Goal: Task Accomplishment & Management: Use online tool/utility

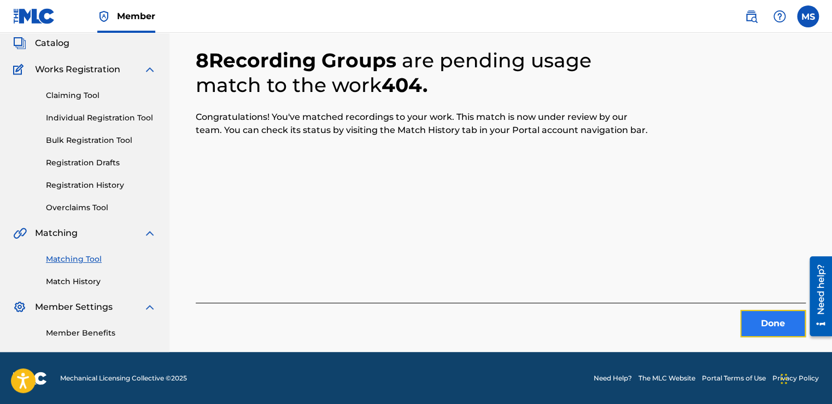
click at [743, 325] on button "Done" at bounding box center [773, 323] width 66 height 27
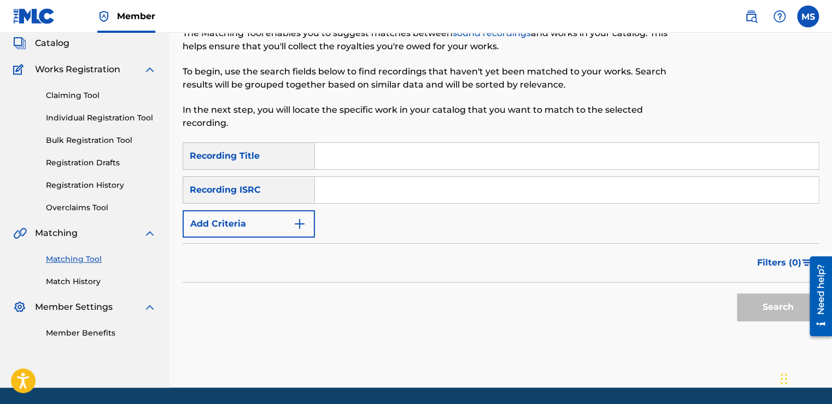
click at [394, 150] on input "Search Form" at bounding box center [567, 156] width 504 height 26
paste input "Lamma [From Lahzet Ghadab Series]"
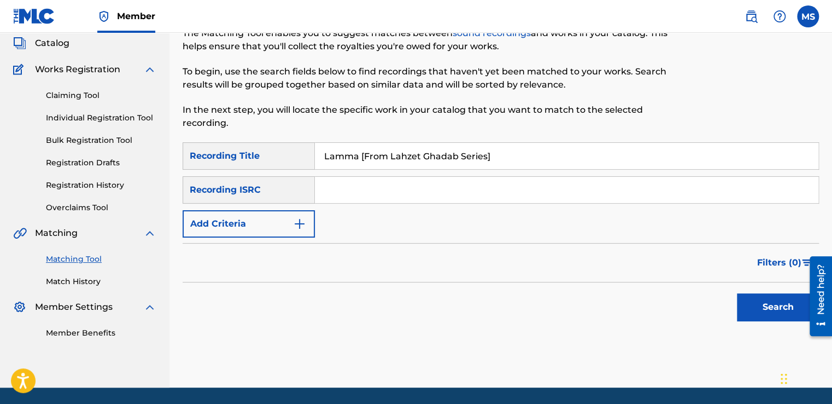
type input "Lamma [From Lahzet Ghadab Series]"
drag, startPoint x: 370, startPoint y: 207, endPoint x: 387, endPoint y: 178, distance: 33.6
click at [387, 178] on div "SearchWithCriteria08f3bd00-d38f-4566-9595-377a96b5c4cf Recording Title Lamma [F…" at bounding box center [501, 189] width 637 height 95
click at [387, 178] on input "Search Form" at bounding box center [567, 190] width 504 height 26
paste input "QZHN92450679"
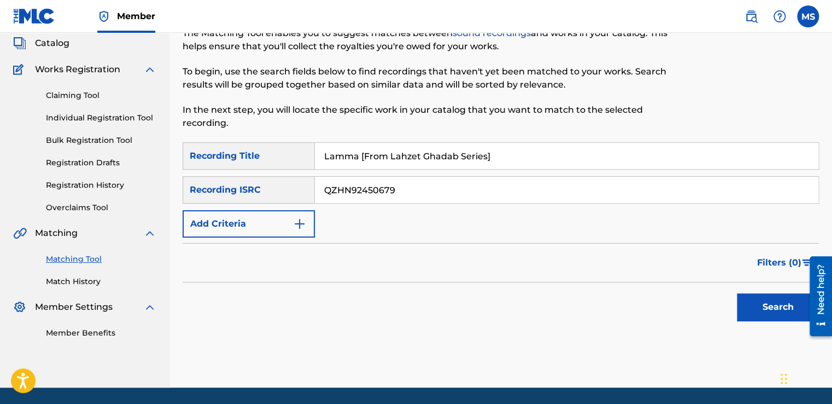
type input "QZHN92450679"
click at [737, 293] on button "Search" at bounding box center [778, 306] width 82 height 27
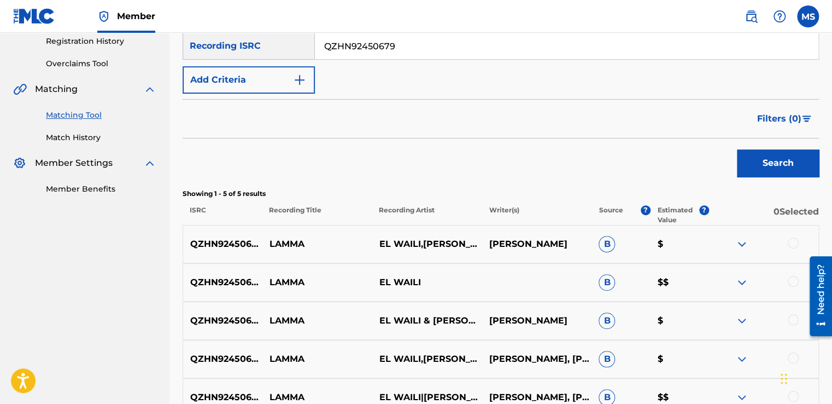
scroll to position [329, 0]
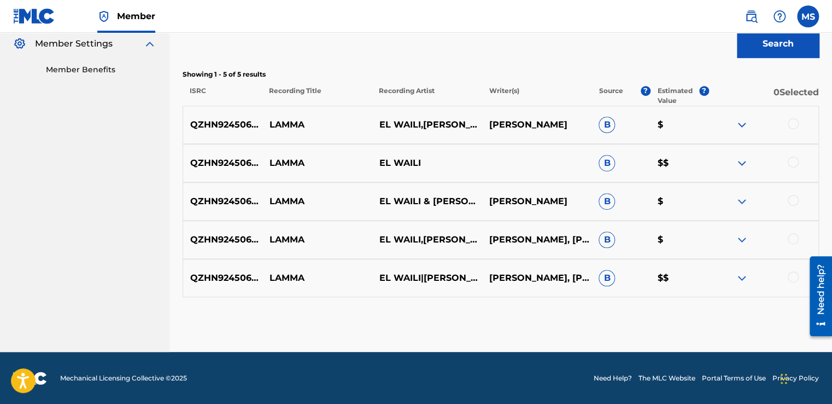
click at [795, 123] on div at bounding box center [793, 123] width 11 height 11
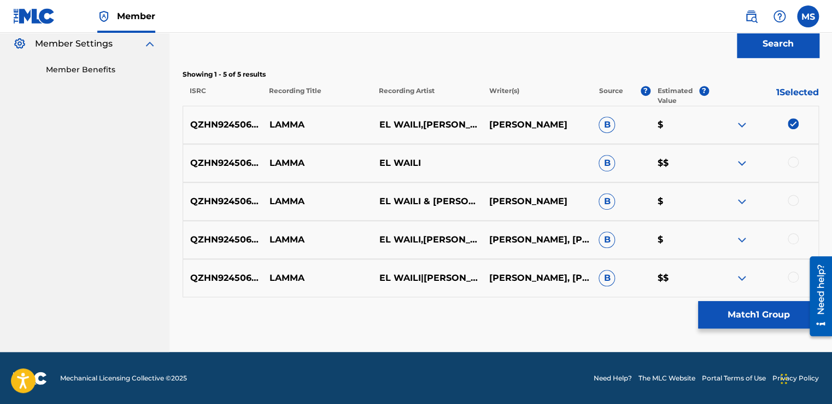
click at [789, 163] on div at bounding box center [793, 161] width 11 height 11
click at [792, 196] on div at bounding box center [793, 200] width 11 height 11
click at [792, 238] on div at bounding box center [793, 238] width 11 height 11
click at [790, 277] on div at bounding box center [793, 276] width 11 height 11
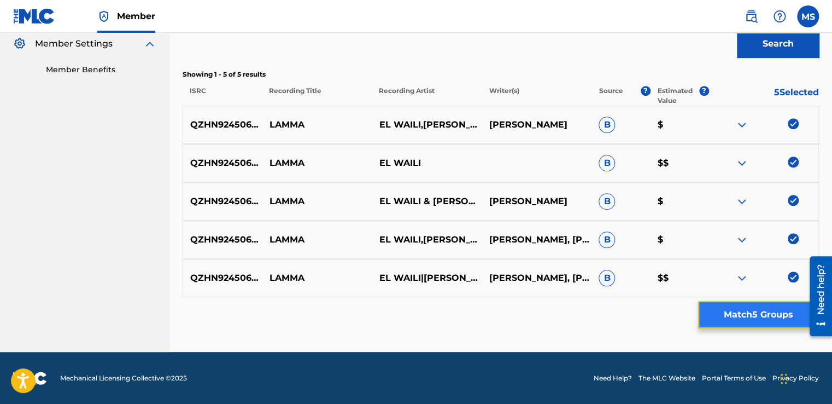
click at [767, 322] on button "Match 5 Groups" at bounding box center [758, 314] width 121 height 27
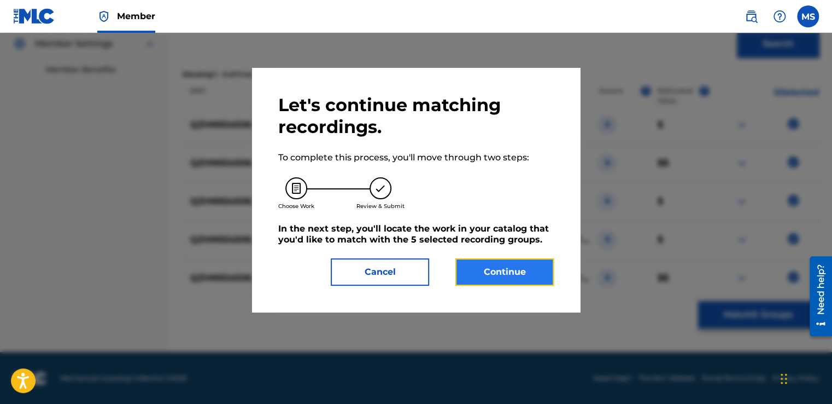
click at [504, 260] on button "Continue" at bounding box center [505, 271] width 98 height 27
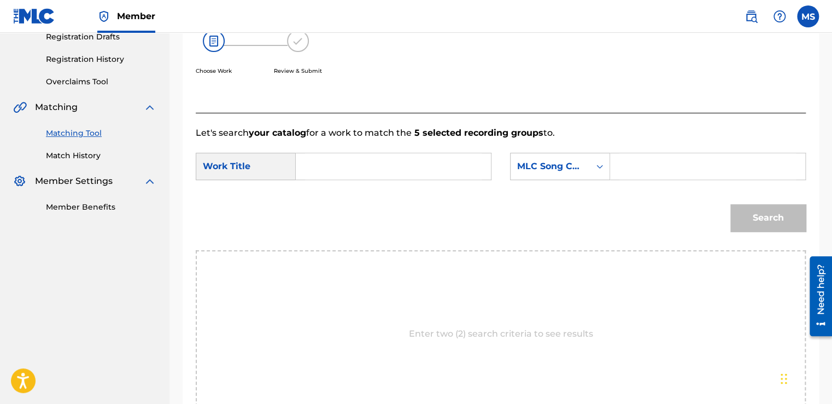
scroll to position [186, 0]
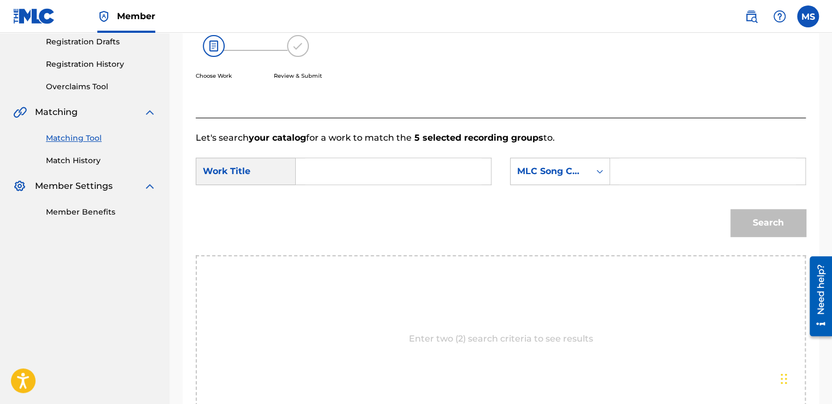
click at [386, 163] on input "Search Form" at bounding box center [393, 171] width 177 height 26
paste input "Lamma [From Lahzet Ghadab Series]"
type input "Lamma [From Lahzet Ghadab Series]"
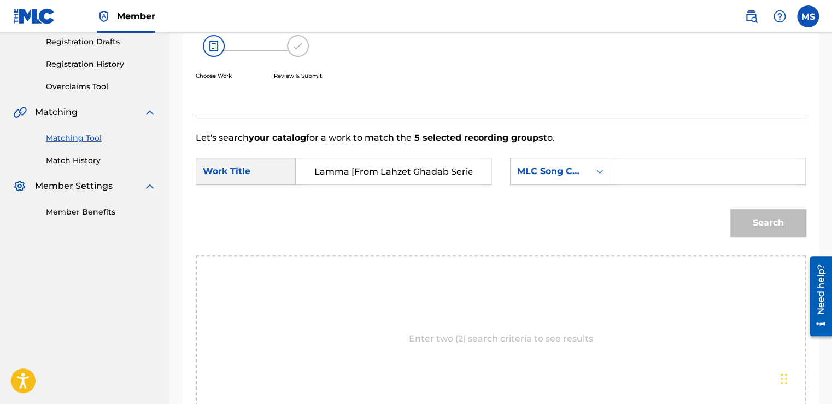
click at [655, 179] on input "Search Form" at bounding box center [708, 171] width 177 height 26
paste input "LS8H4Q"
type input "LS8H4Q"
click at [731, 209] on button "Search" at bounding box center [768, 222] width 75 height 27
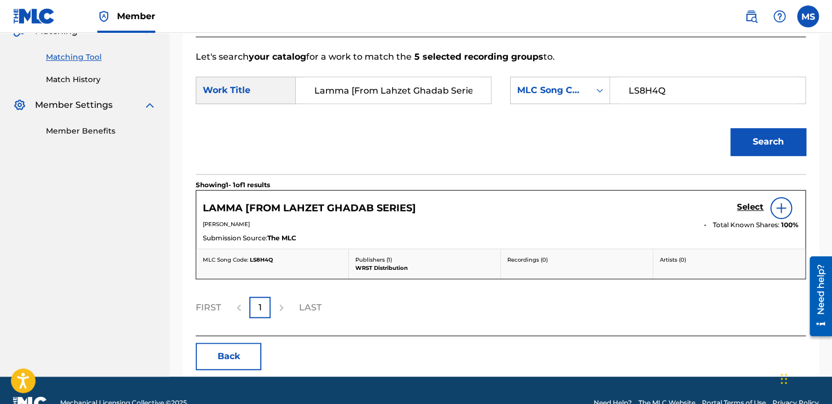
scroll to position [270, 0]
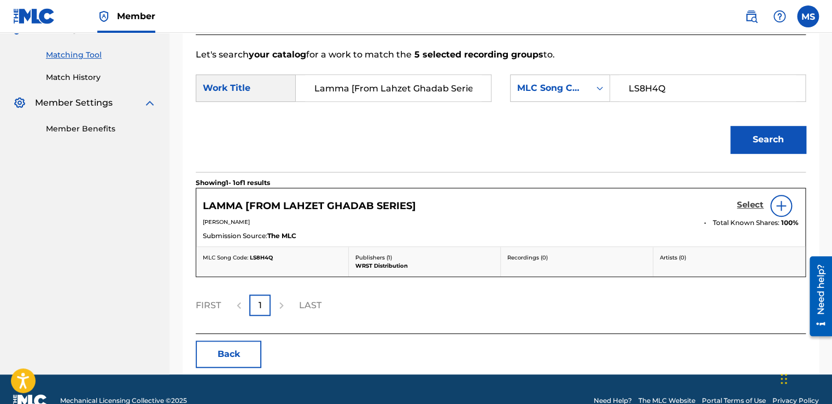
click at [749, 208] on h5 "Select" at bounding box center [750, 205] width 27 height 10
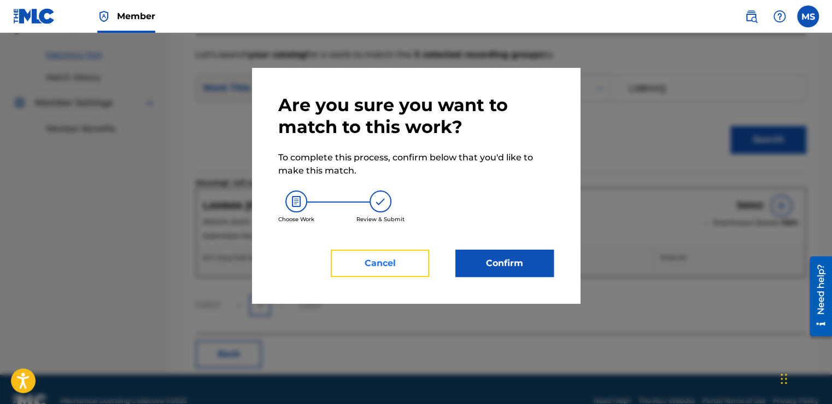
click at [392, 264] on button "Cancel" at bounding box center [380, 262] width 98 height 27
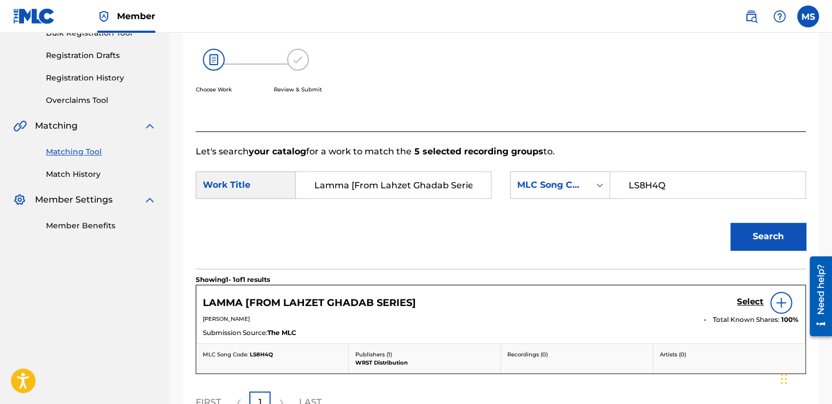
scroll to position [180, 0]
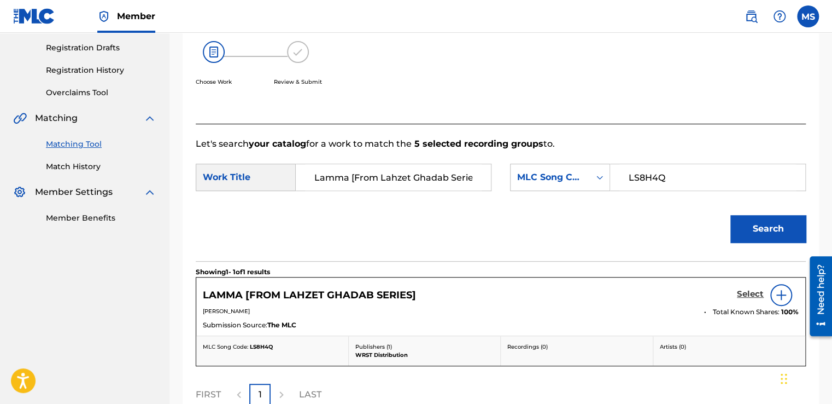
click at [749, 295] on h5 "Select" at bounding box center [750, 294] width 27 height 10
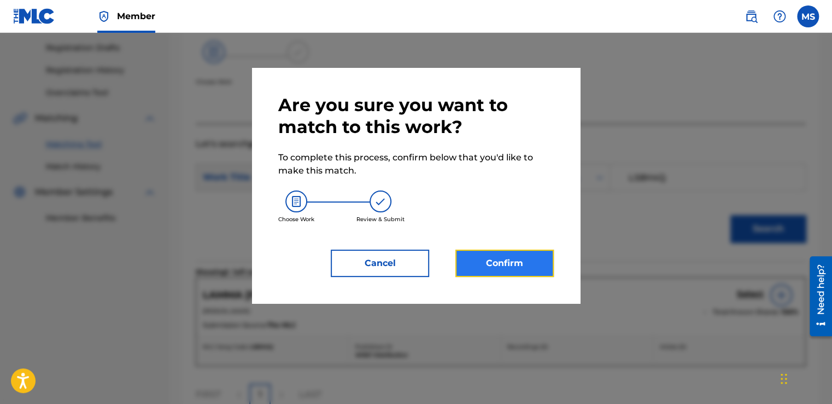
click at [532, 249] on button "Confirm" at bounding box center [505, 262] width 98 height 27
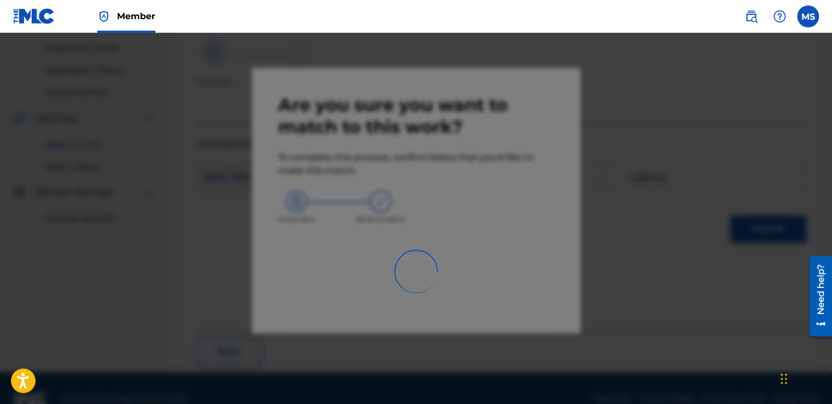
scroll to position [66, 0]
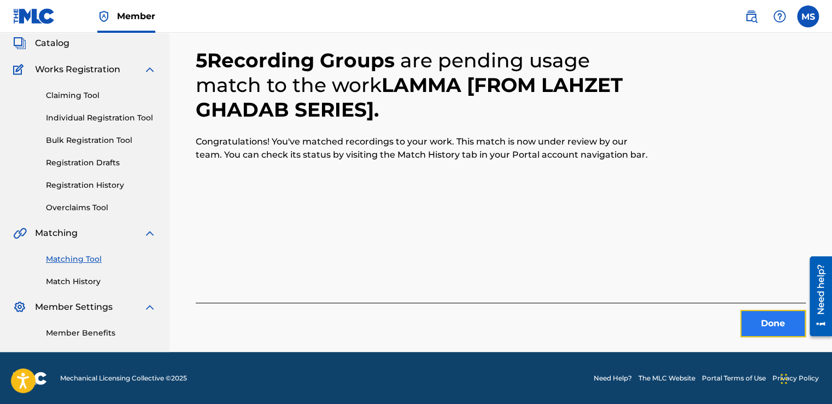
click at [777, 314] on button "Done" at bounding box center [773, 323] width 66 height 27
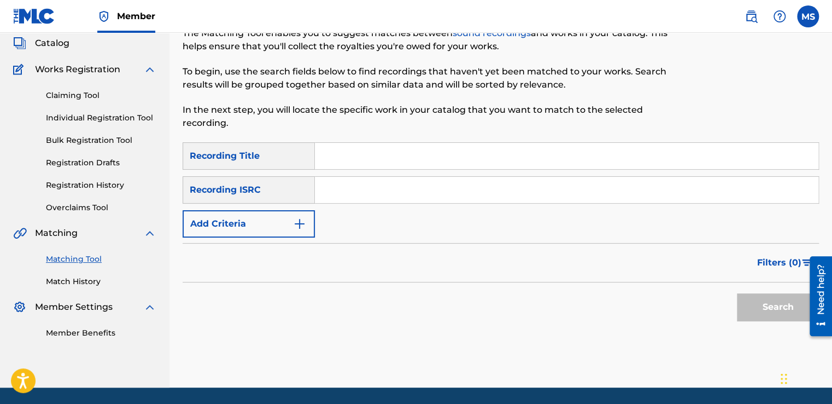
click at [364, 160] on input "Search Form" at bounding box center [567, 156] width 504 height 26
paste input "Al Origami"
type input "Al Origami"
click at [382, 194] on input "Search Form" at bounding box center [567, 190] width 504 height 26
paste input "QZ4UU2402101"
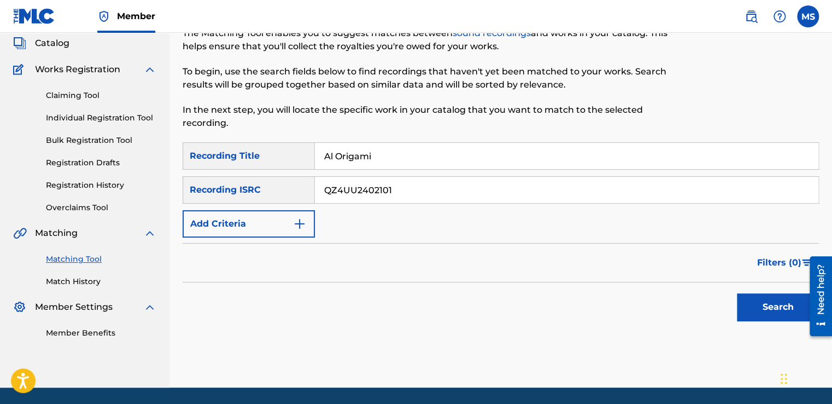
type input "QZ4UU2402101"
click at [737, 293] on button "Search" at bounding box center [778, 306] width 82 height 27
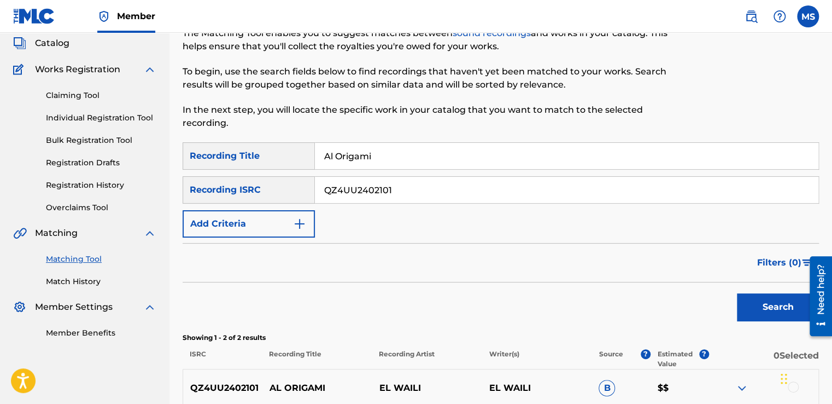
scroll to position [214, 0]
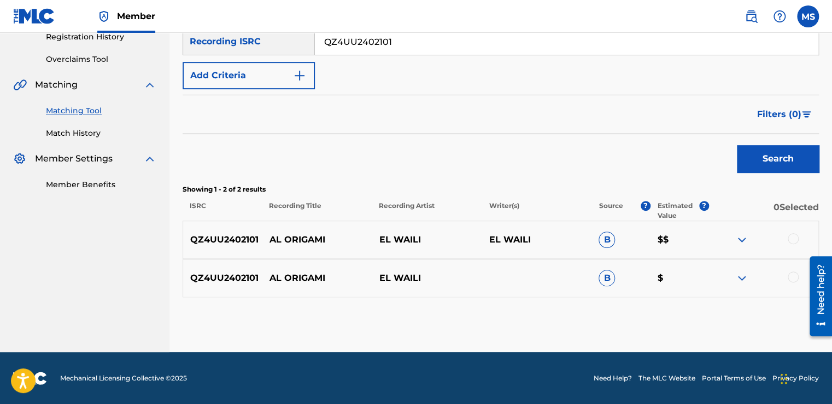
click at [796, 236] on div at bounding box center [793, 238] width 11 height 11
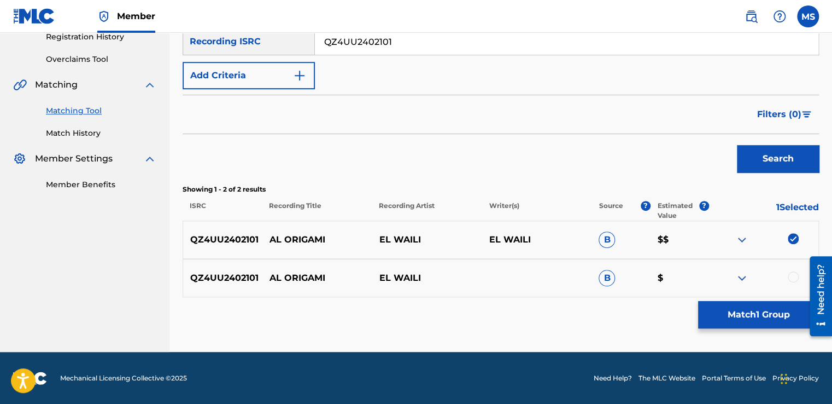
click at [790, 274] on div at bounding box center [793, 276] width 11 height 11
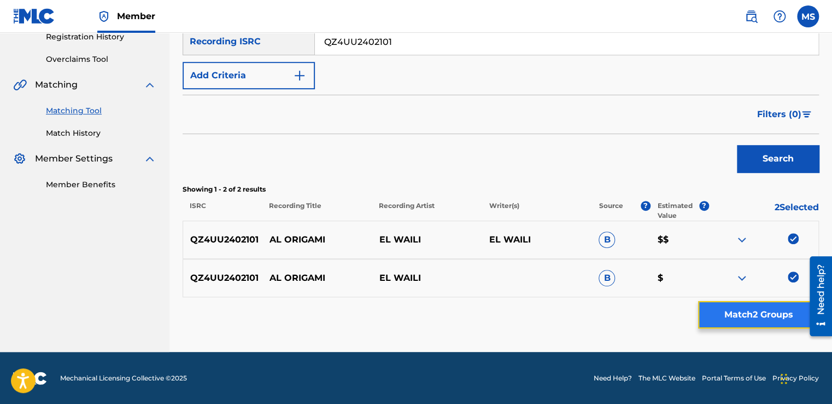
click at [780, 303] on button "Match 2 Groups" at bounding box center [758, 314] width 121 height 27
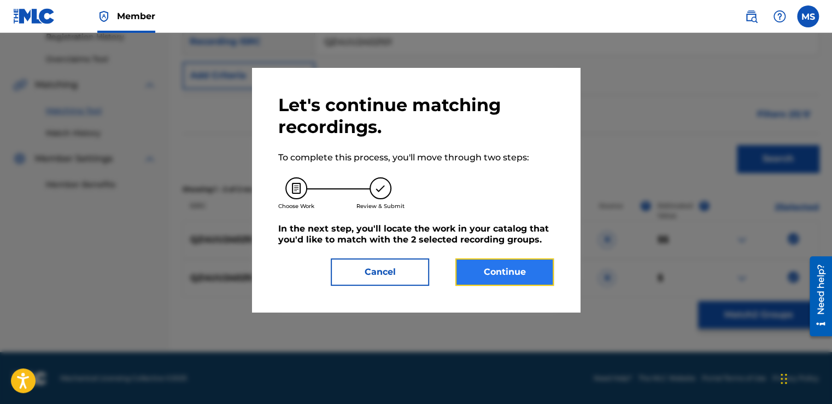
click at [512, 265] on button "Continue" at bounding box center [505, 271] width 98 height 27
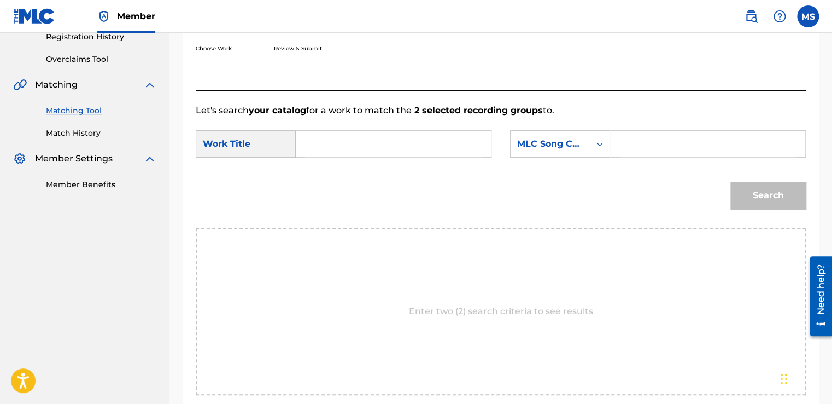
click at [402, 150] on input "Search Form" at bounding box center [393, 144] width 177 height 26
paste input "Al Origami"
type input "Al Origami"
click at [655, 148] on input "Search Form" at bounding box center [708, 144] width 177 height 26
paste input "A99J0E"
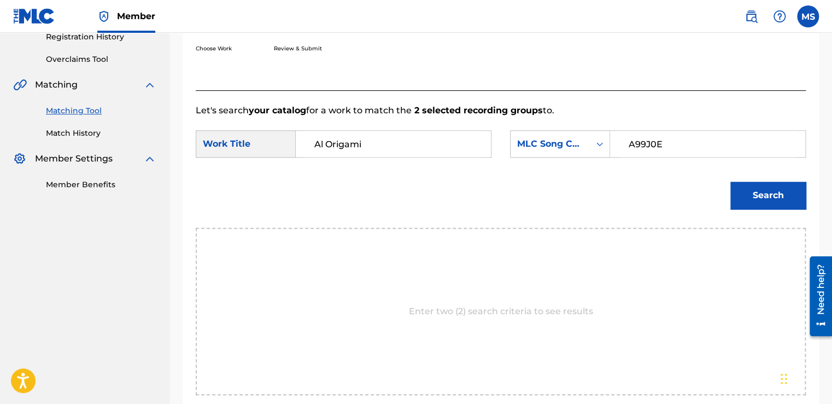
type input "A99J0E"
click at [731, 182] on button "Search" at bounding box center [768, 195] width 75 height 27
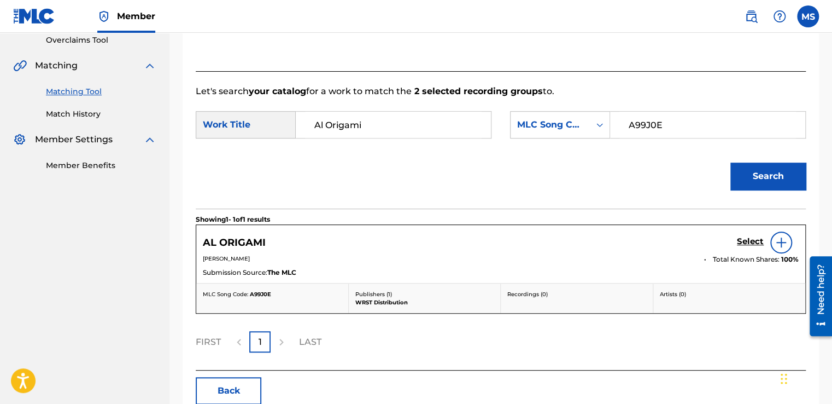
scroll to position [235, 0]
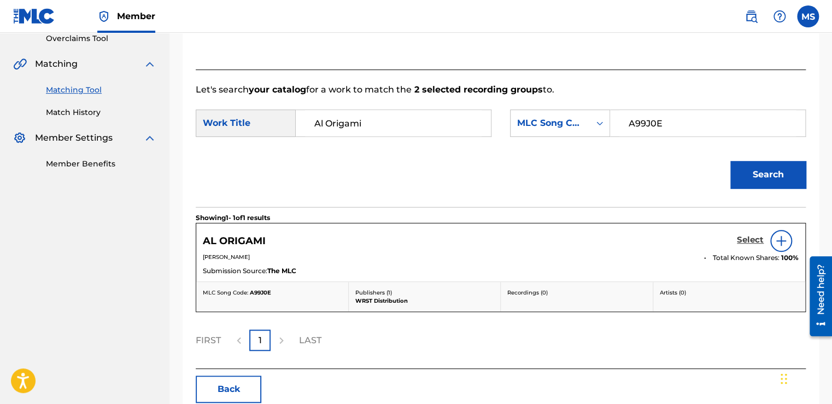
click at [743, 240] on h5 "Select" at bounding box center [750, 240] width 27 height 10
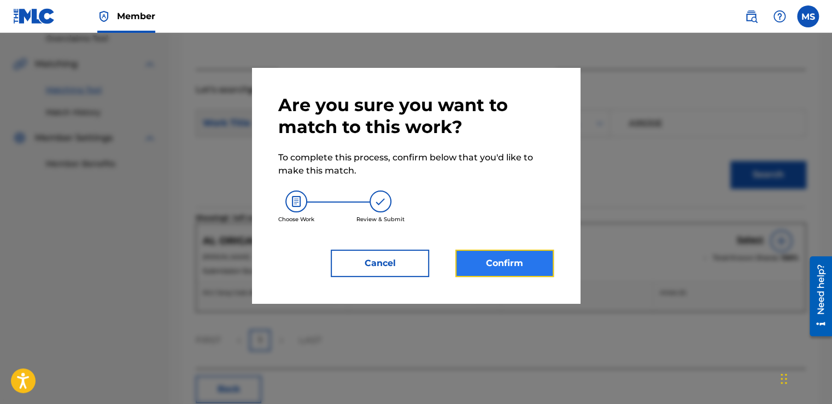
click at [514, 251] on button "Confirm" at bounding box center [505, 262] width 98 height 27
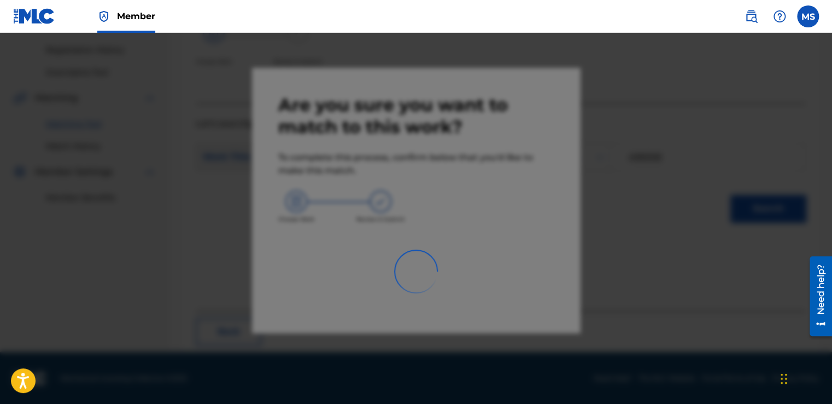
scroll to position [66, 0]
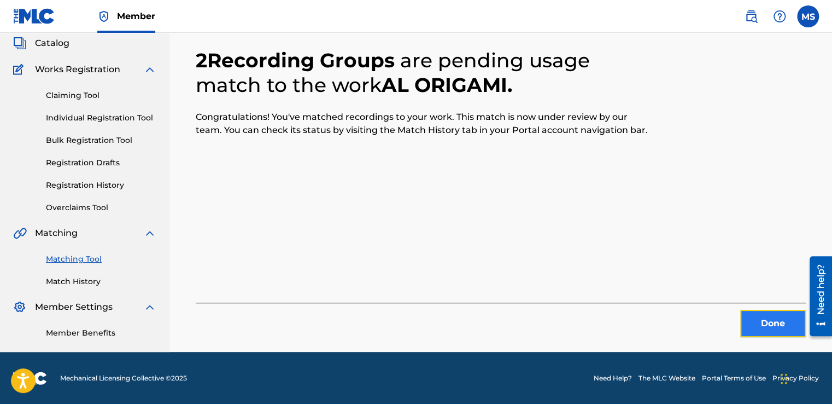
click at [775, 311] on button "Done" at bounding box center [773, 323] width 66 height 27
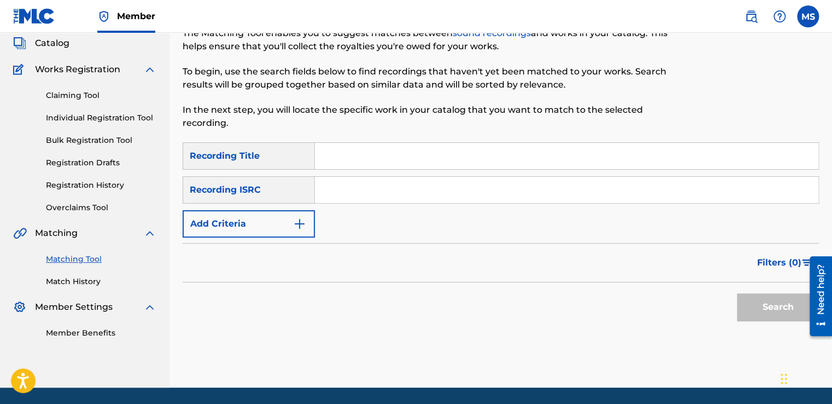
click at [422, 143] on input "Search Form" at bounding box center [567, 156] width 504 height 26
paste input "la2"
type input "la2"
click at [355, 197] on input "Search Form" at bounding box center [567, 190] width 504 height 26
paste input "QZ4UU2402102"
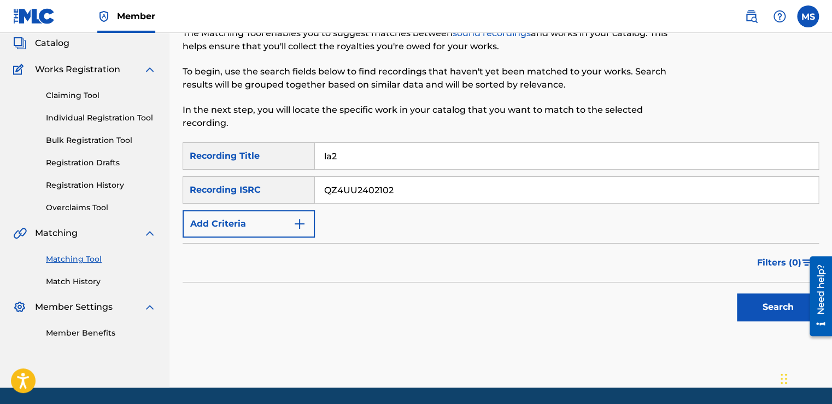
type input "QZ4UU2402102"
click at [613, 231] on div "SearchWithCriteria08f3bd00-d38f-4566-9595-377a96b5c4cf Recording Title la2 Sear…" at bounding box center [501, 189] width 637 height 95
click at [759, 317] on button "Search" at bounding box center [778, 306] width 82 height 27
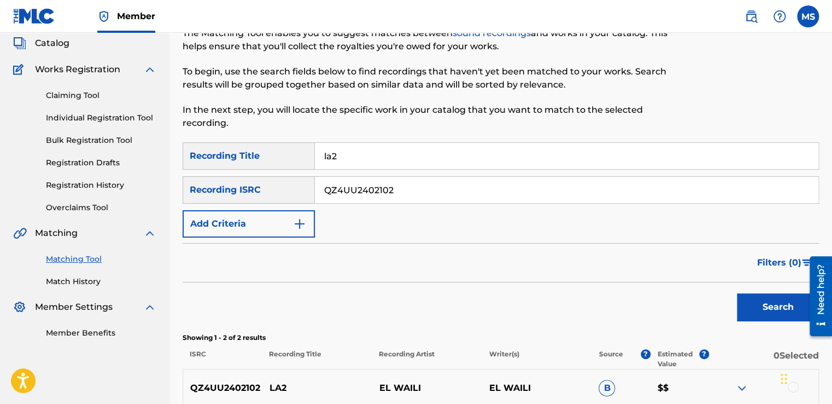
scroll to position [214, 0]
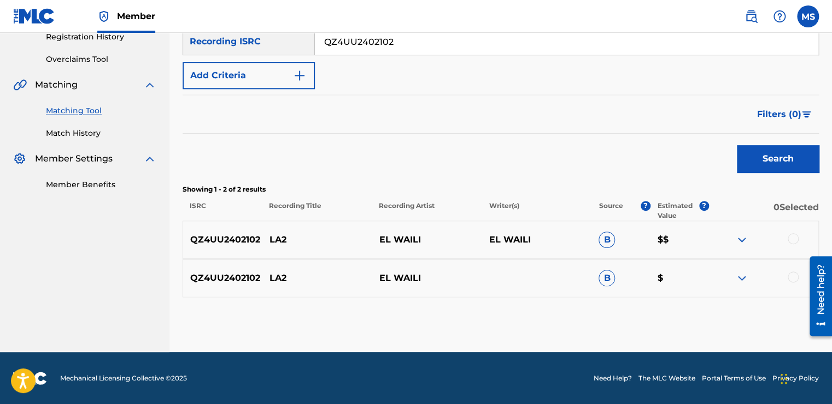
click at [793, 234] on div at bounding box center [793, 238] width 11 height 11
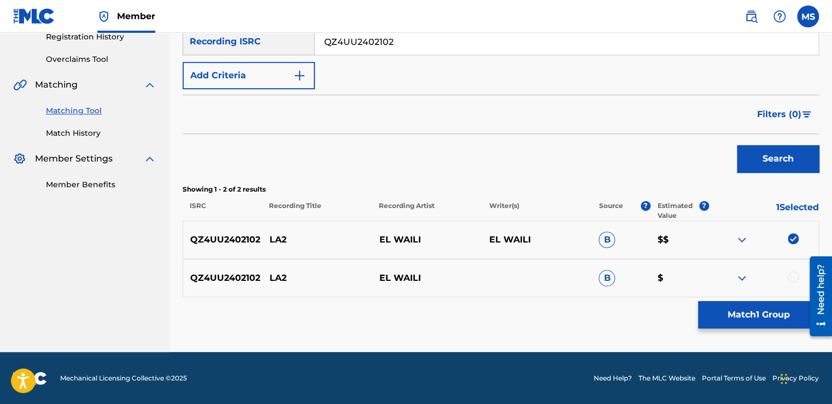
click at [788, 275] on div at bounding box center [793, 276] width 11 height 11
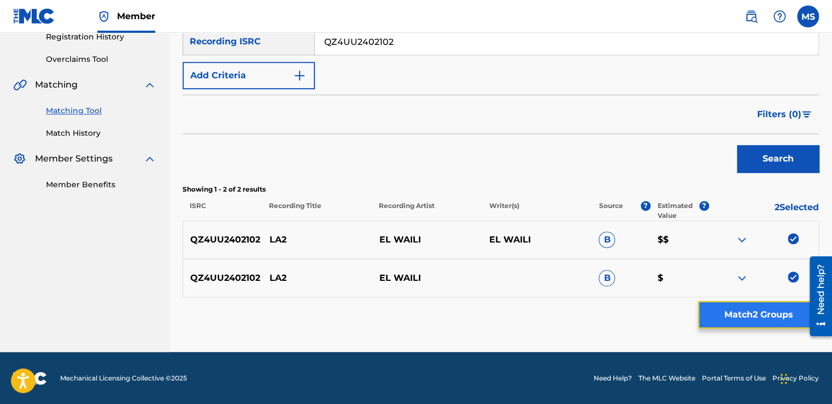
click at [762, 313] on button "Match 2 Groups" at bounding box center [758, 314] width 121 height 27
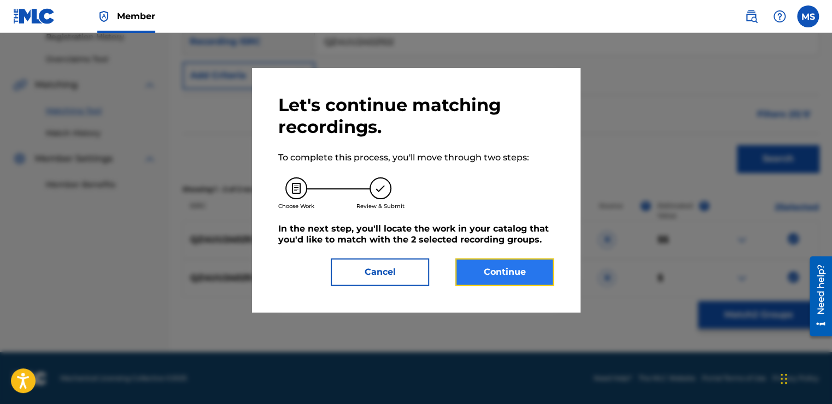
click at [517, 271] on button "Continue" at bounding box center [505, 271] width 98 height 27
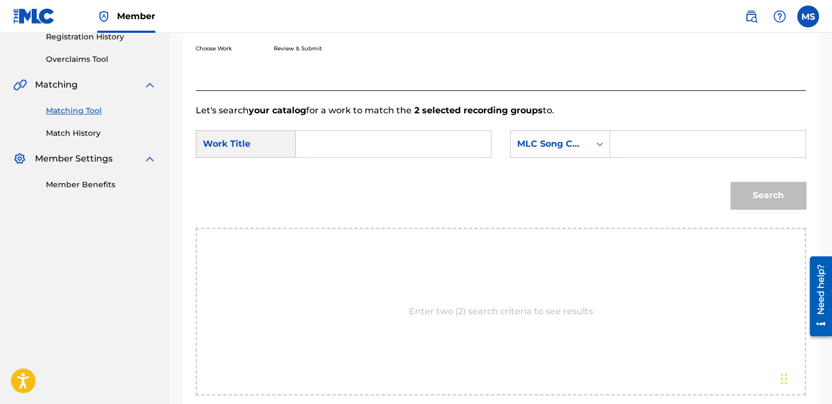
click at [377, 137] on input "Search Form" at bounding box center [393, 144] width 177 height 26
paste input "la2"
type input "la2"
click at [646, 143] on input "Search Form" at bounding box center [708, 144] width 177 height 26
paste input "LS8H3F"
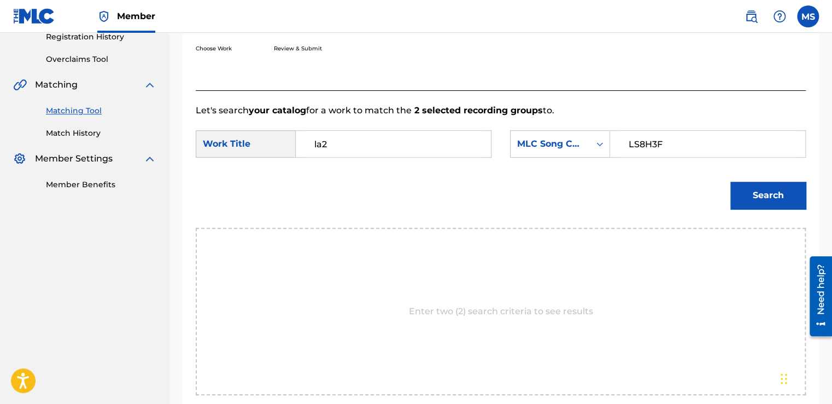
type input "LS8H3F"
click at [768, 203] on button "Search" at bounding box center [768, 195] width 75 height 27
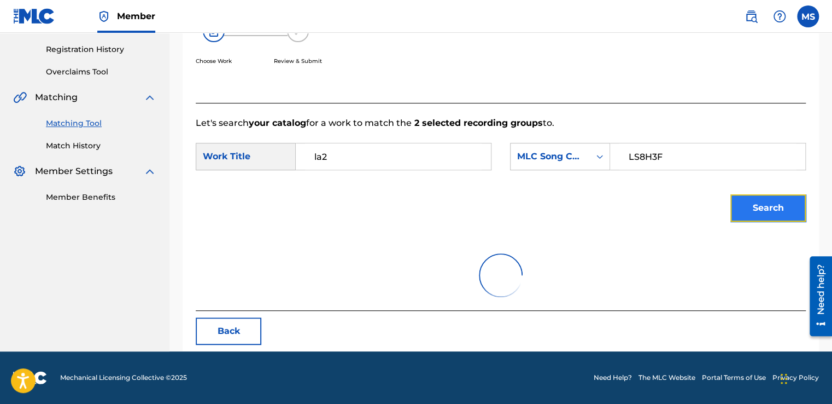
scroll to position [291, 0]
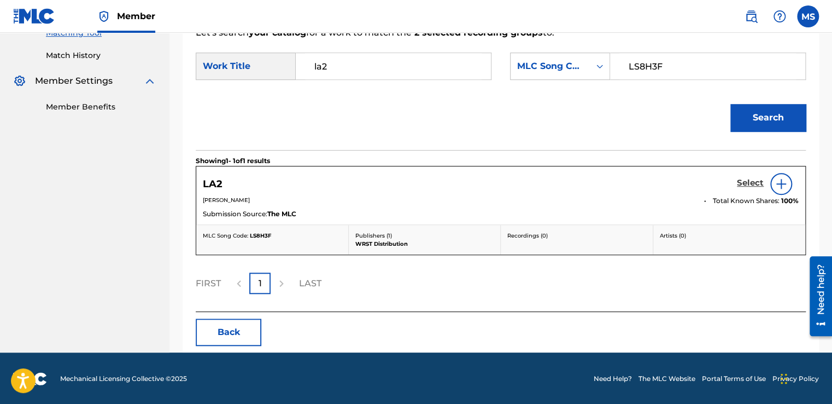
click at [740, 181] on h5 "Select" at bounding box center [750, 183] width 27 height 10
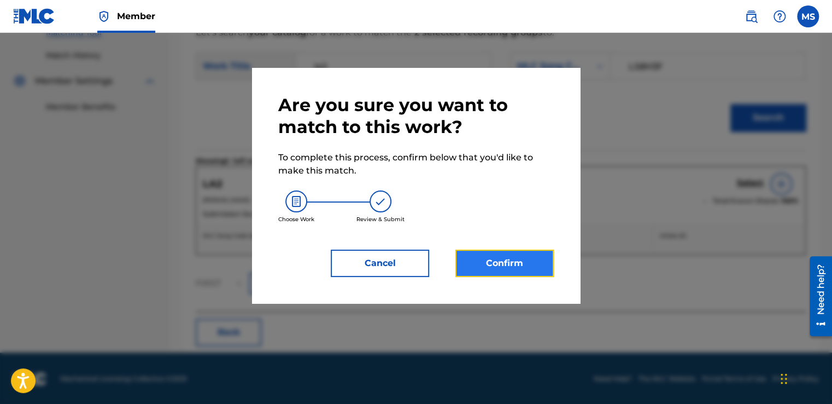
click at [518, 266] on button "Confirm" at bounding box center [505, 262] width 98 height 27
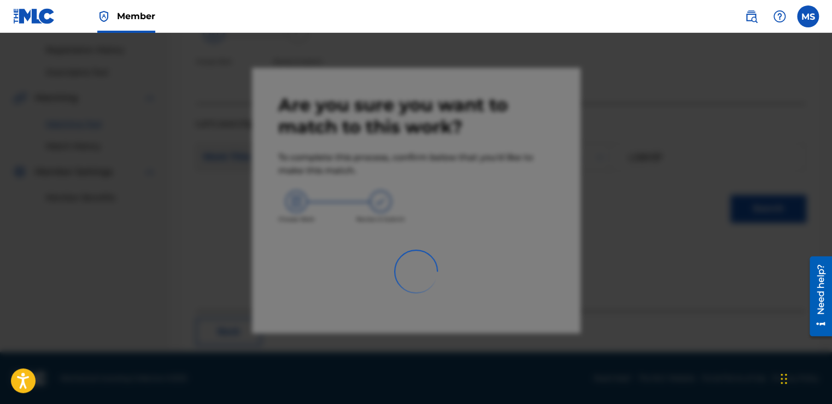
scroll to position [66, 0]
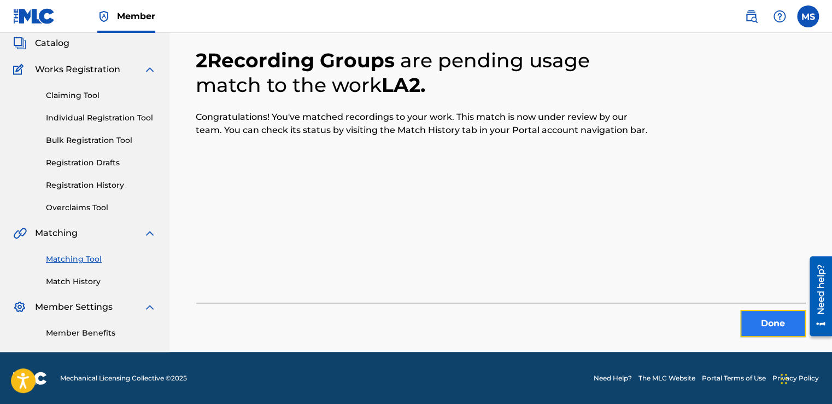
click at [753, 324] on button "Done" at bounding box center [773, 323] width 66 height 27
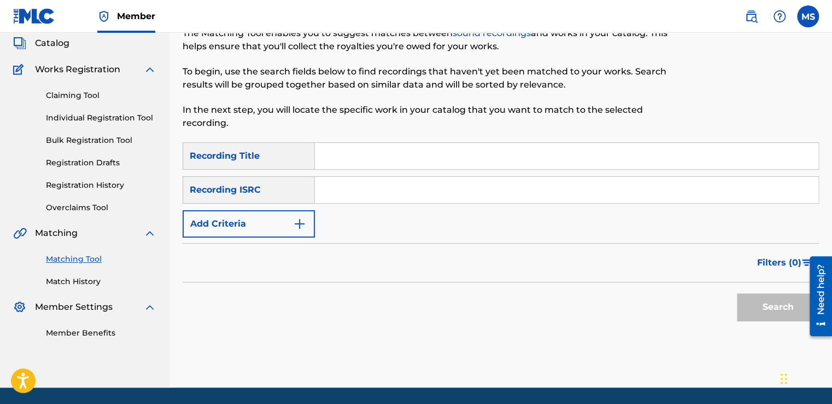
click at [343, 151] on input "Search Form" at bounding box center [567, 156] width 504 height 26
paste input "Hekaya"
type input "Hekaya"
click at [381, 183] on input "Search Form" at bounding box center [567, 190] width 504 height 26
paste input "QZ4UU2402103"
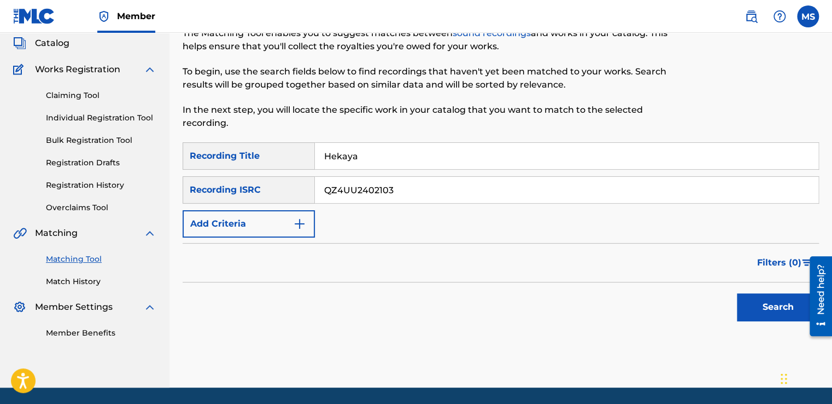
type input "QZ4UU2402103"
click at [737, 293] on button "Search" at bounding box center [778, 306] width 82 height 27
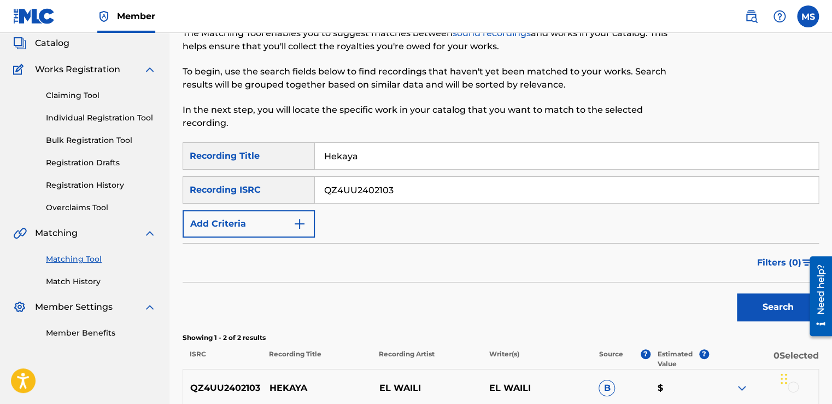
scroll to position [214, 0]
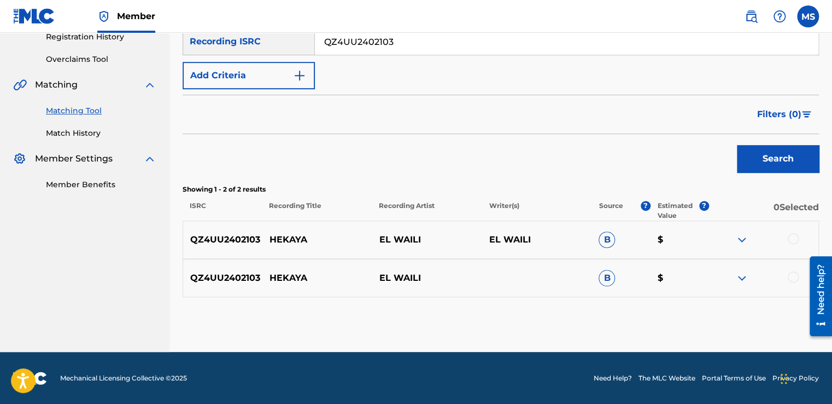
click at [794, 235] on div at bounding box center [793, 238] width 11 height 11
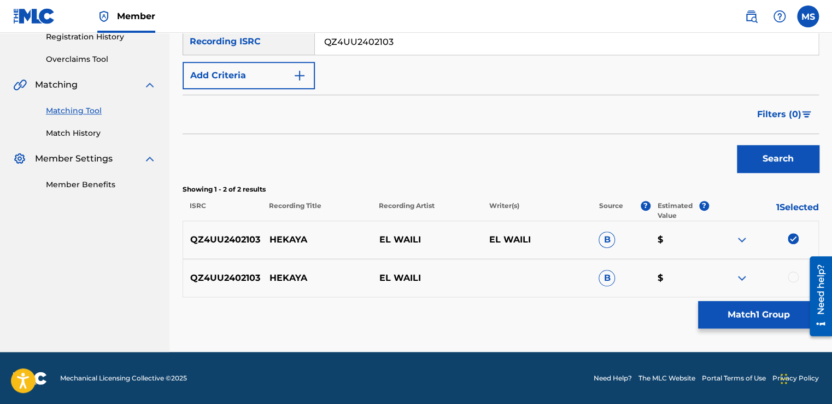
click at [789, 274] on div at bounding box center [793, 276] width 11 height 11
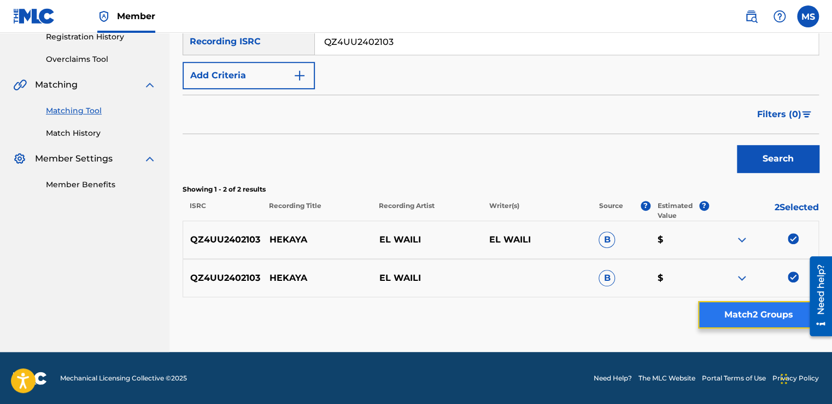
click at [763, 320] on button "Match 2 Groups" at bounding box center [758, 314] width 121 height 27
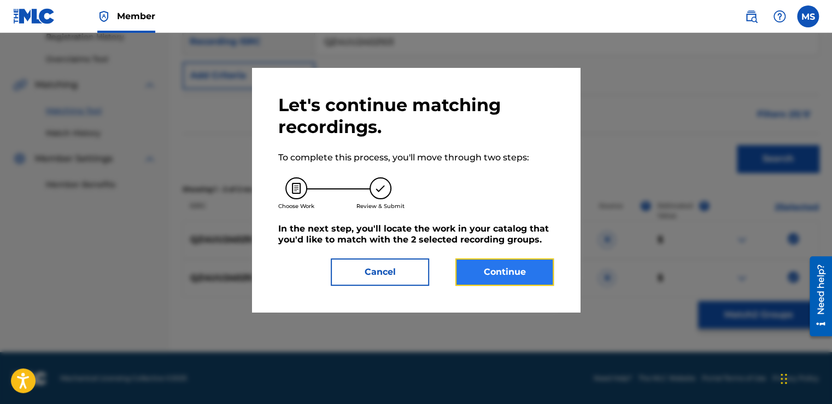
click at [503, 275] on button "Continue" at bounding box center [505, 271] width 98 height 27
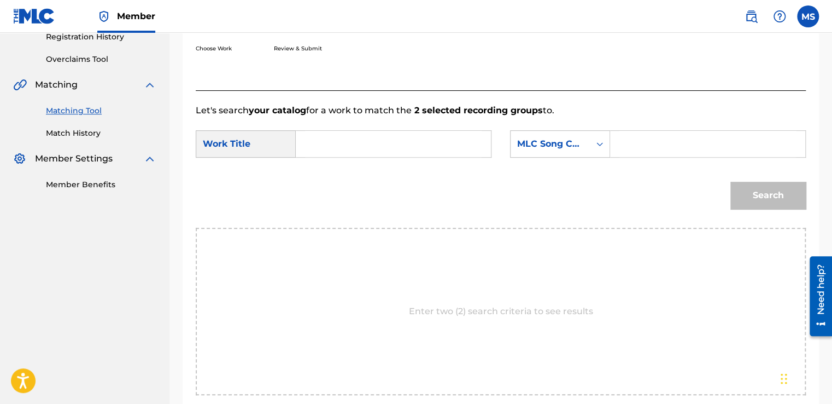
click at [435, 135] on input "Search Form" at bounding box center [393, 144] width 177 height 26
paste input "Hekaya"
type input "Hekaya"
click at [676, 140] on input "Search Form" at bounding box center [708, 144] width 177 height 26
paste input "HQ4KFT"
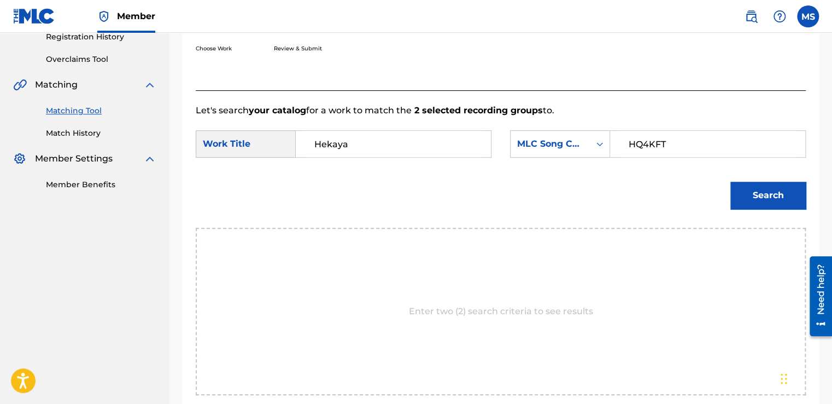
type input "HQ4KFT"
click at [731, 182] on button "Search" at bounding box center [768, 195] width 75 height 27
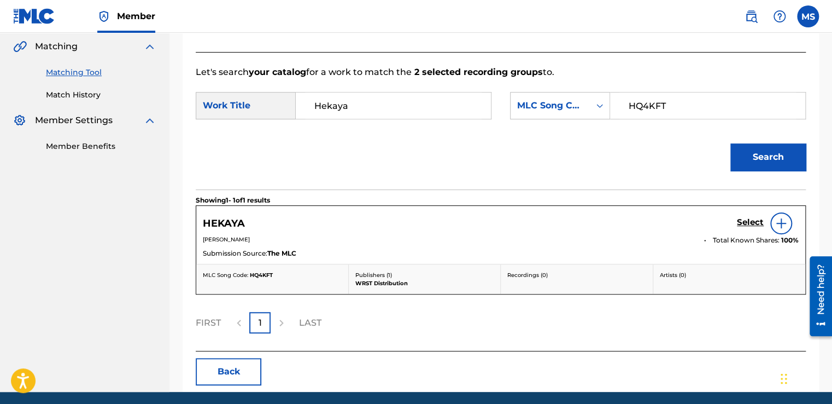
scroll to position [253, 0]
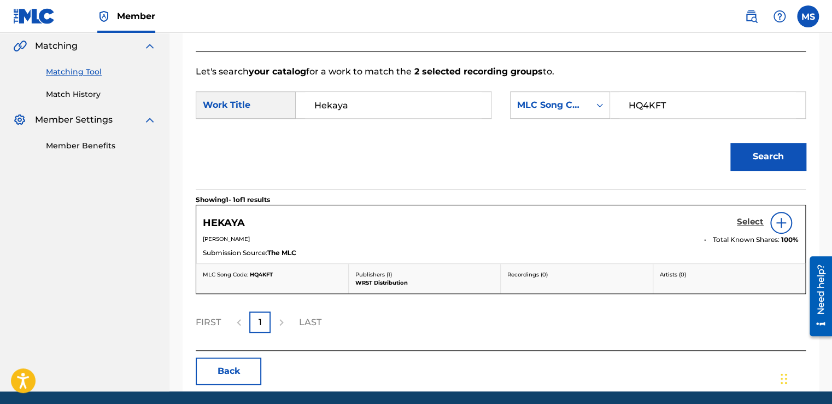
click at [743, 222] on h5 "Select" at bounding box center [750, 222] width 27 height 10
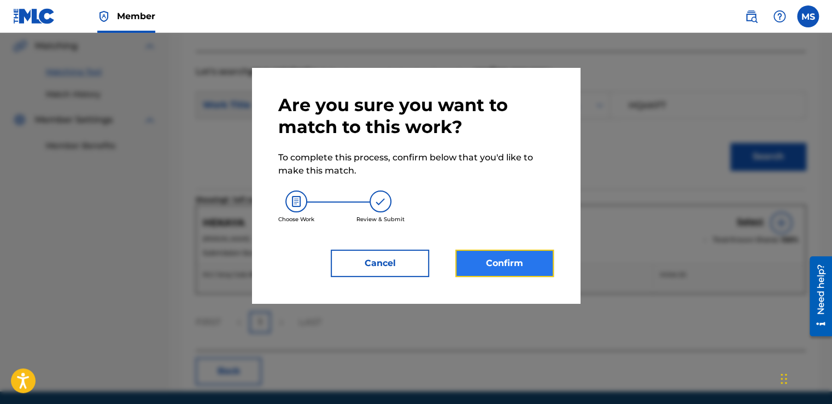
click at [476, 260] on button "Confirm" at bounding box center [505, 262] width 98 height 27
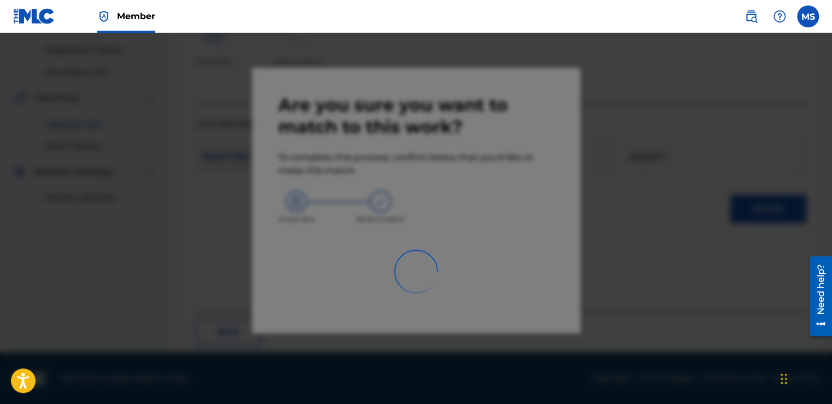
scroll to position [66, 0]
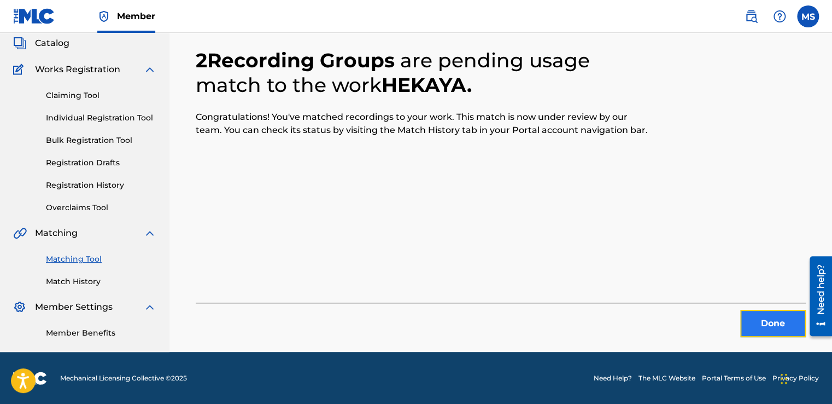
click at [761, 318] on button "Done" at bounding box center [773, 323] width 66 height 27
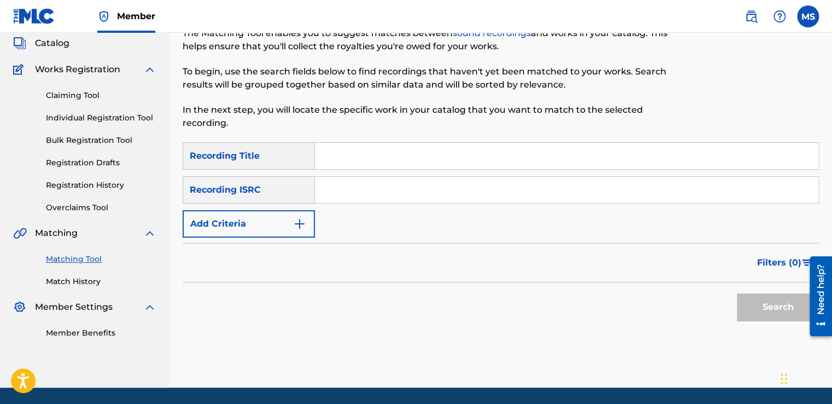
click at [396, 156] on input "Search Form" at bounding box center [567, 156] width 504 height 26
paste input "Wa7ed Tani [From Montahy El Sala7eya Series]"
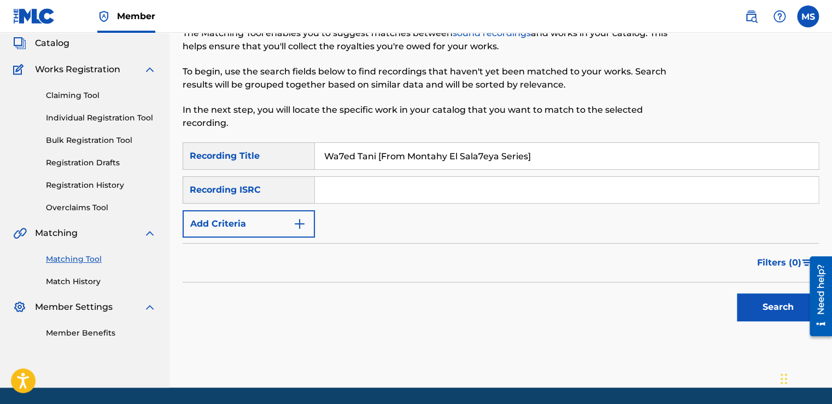
type input "Wa7ed Tani [From Montahy El Sala7eya Series]"
click at [398, 178] on input "Search Form" at bounding box center [567, 190] width 504 height 26
paste input "GXFXM2500001"
type input "GXFXM2500001"
click at [737, 293] on button "Search" at bounding box center [778, 306] width 82 height 27
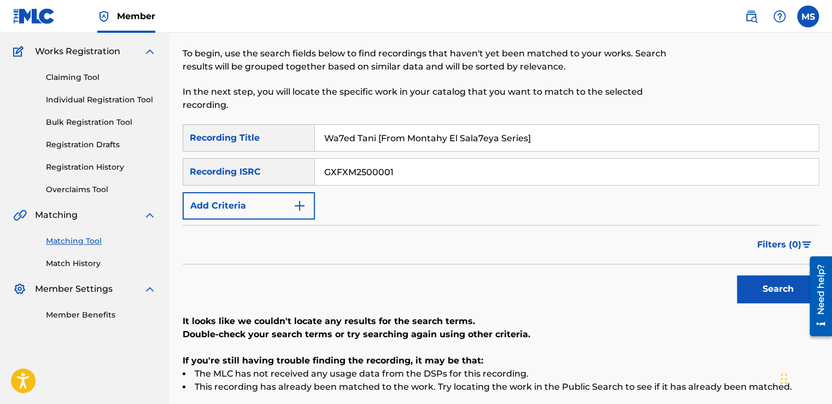
scroll to position [81, 0]
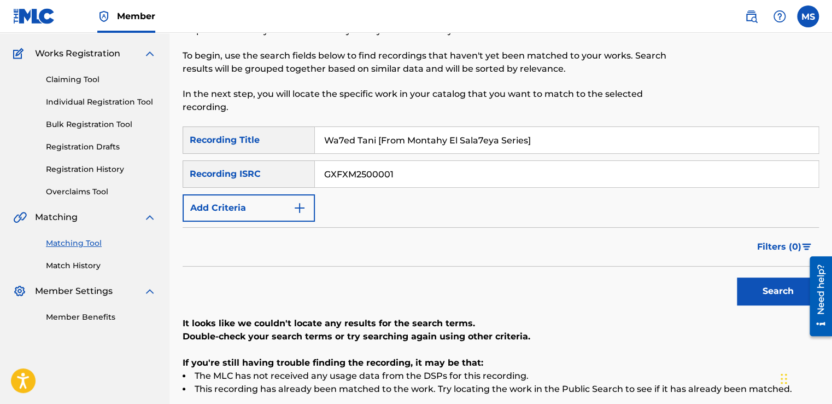
drag, startPoint x: 564, startPoint y: 137, endPoint x: 387, endPoint y: 115, distance: 178.0
click at [387, 115] on div "Matching Tool The Matching Tool enables you to suggest matches between sound re…" at bounding box center [501, 228] width 637 height 498
click at [737, 277] on button "Search" at bounding box center [778, 290] width 82 height 27
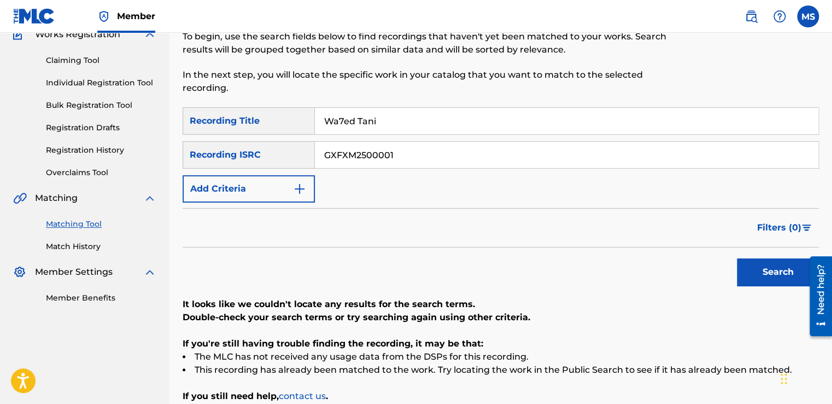
scroll to position [103, 0]
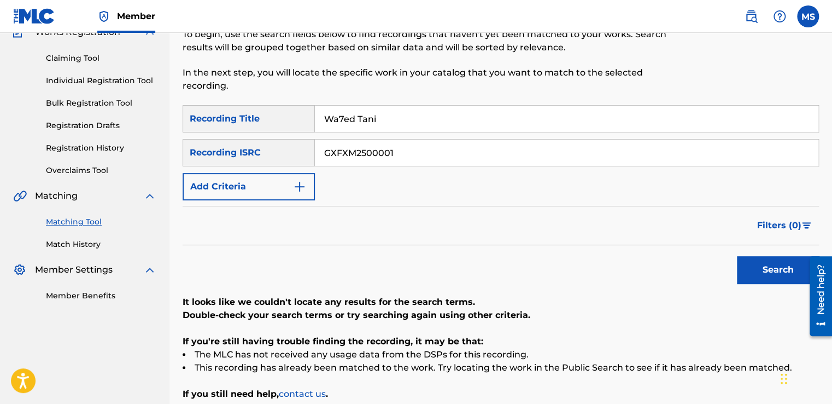
click at [737, 256] on button "Search" at bounding box center [778, 269] width 82 height 27
type input "Wa7ed Tani"
click at [737, 256] on button "Search" at bounding box center [778, 269] width 82 height 27
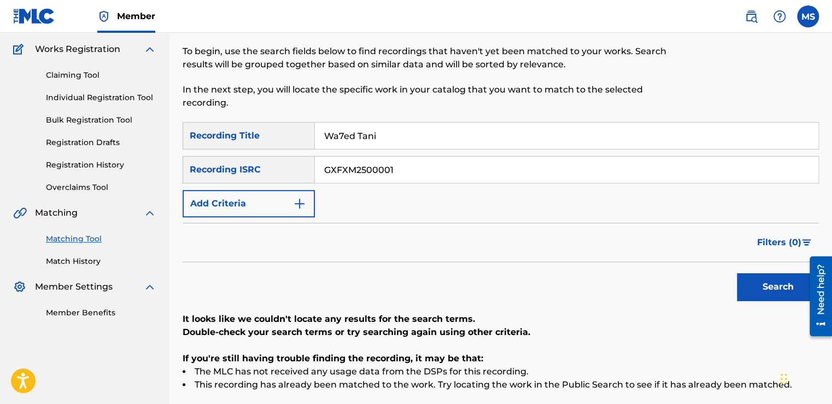
scroll to position [85, 0]
click at [82, 259] on link "Match History" at bounding box center [101, 261] width 110 height 11
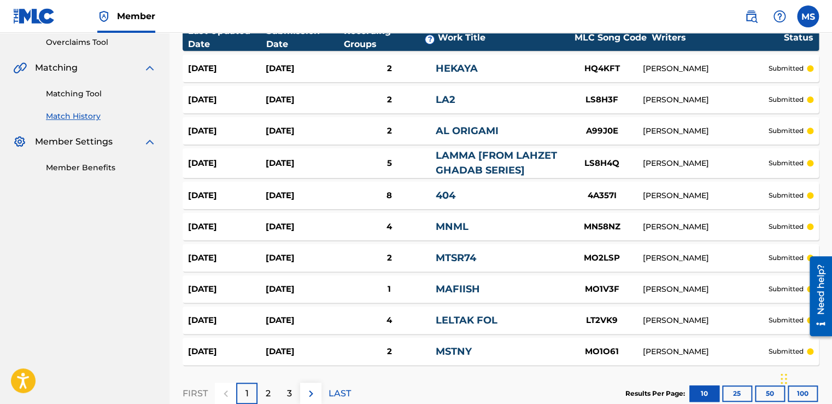
scroll to position [300, 0]
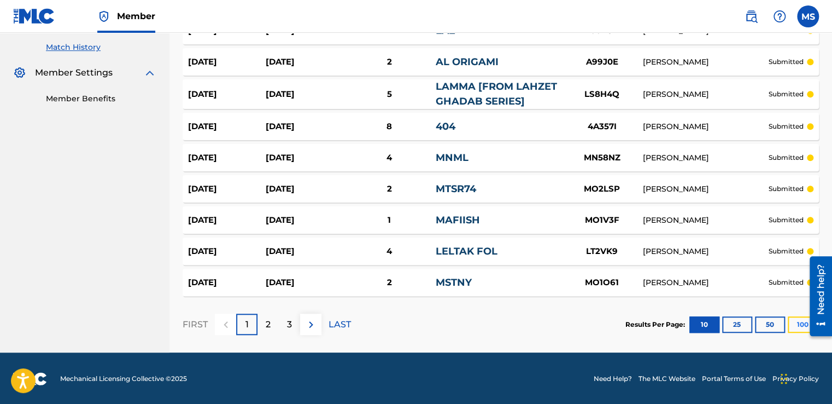
click at [798, 322] on button "100" at bounding box center [803, 324] width 30 height 16
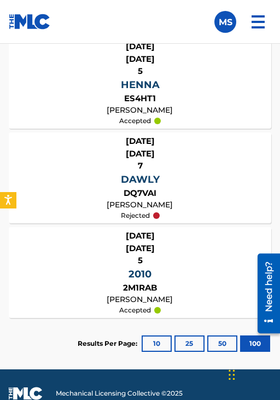
scroll to position [8092, 0]
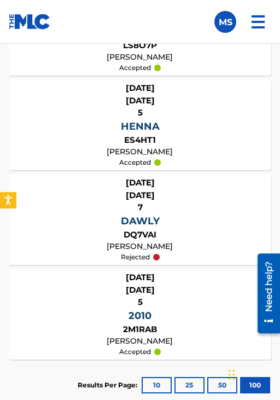
click at [56, 384] on section "Results Per Page: 10 25 50 100" at bounding box center [140, 384] width 263 height 51
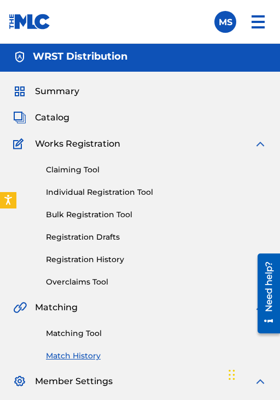
scroll to position [0, 0]
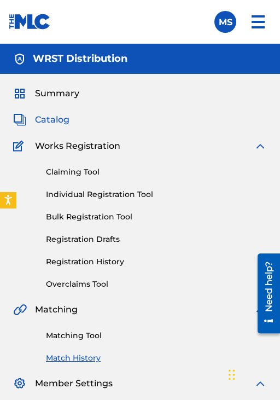
click at [55, 123] on span "Catalog" at bounding box center [52, 119] width 34 height 13
